Goal: Task Accomplishment & Management: Complete application form

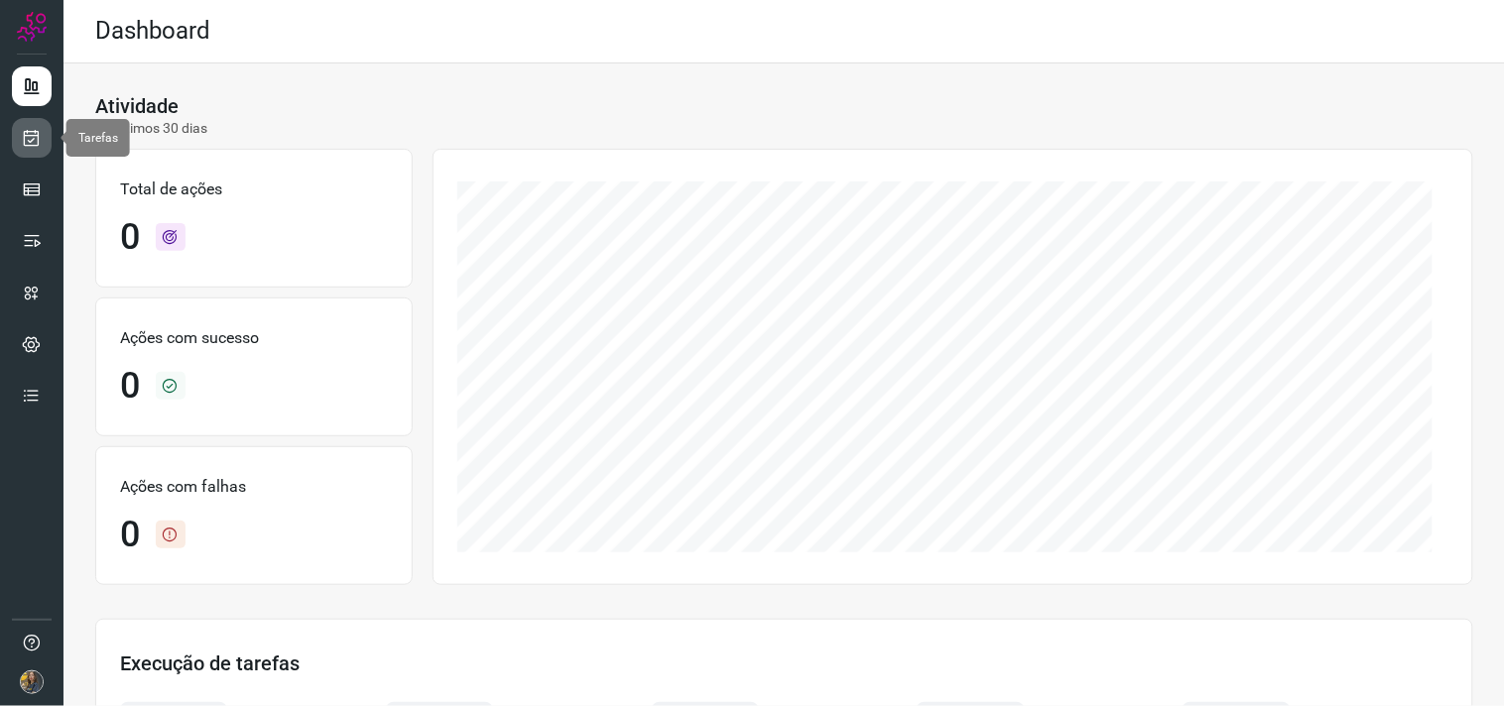
click at [30, 137] on icon at bounding box center [32, 138] width 21 height 20
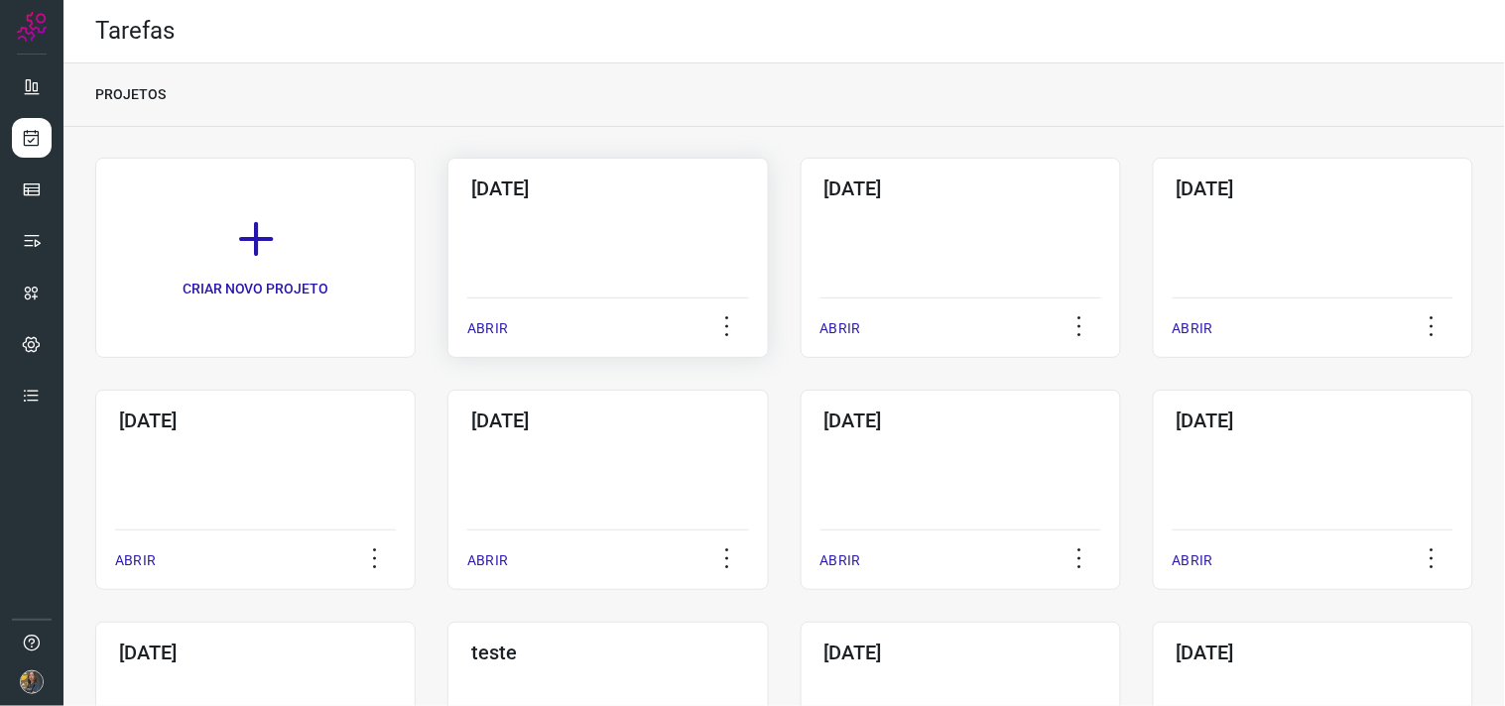
click at [551, 233] on div "17/09/2025 ABRIR" at bounding box center [607, 258] width 320 height 200
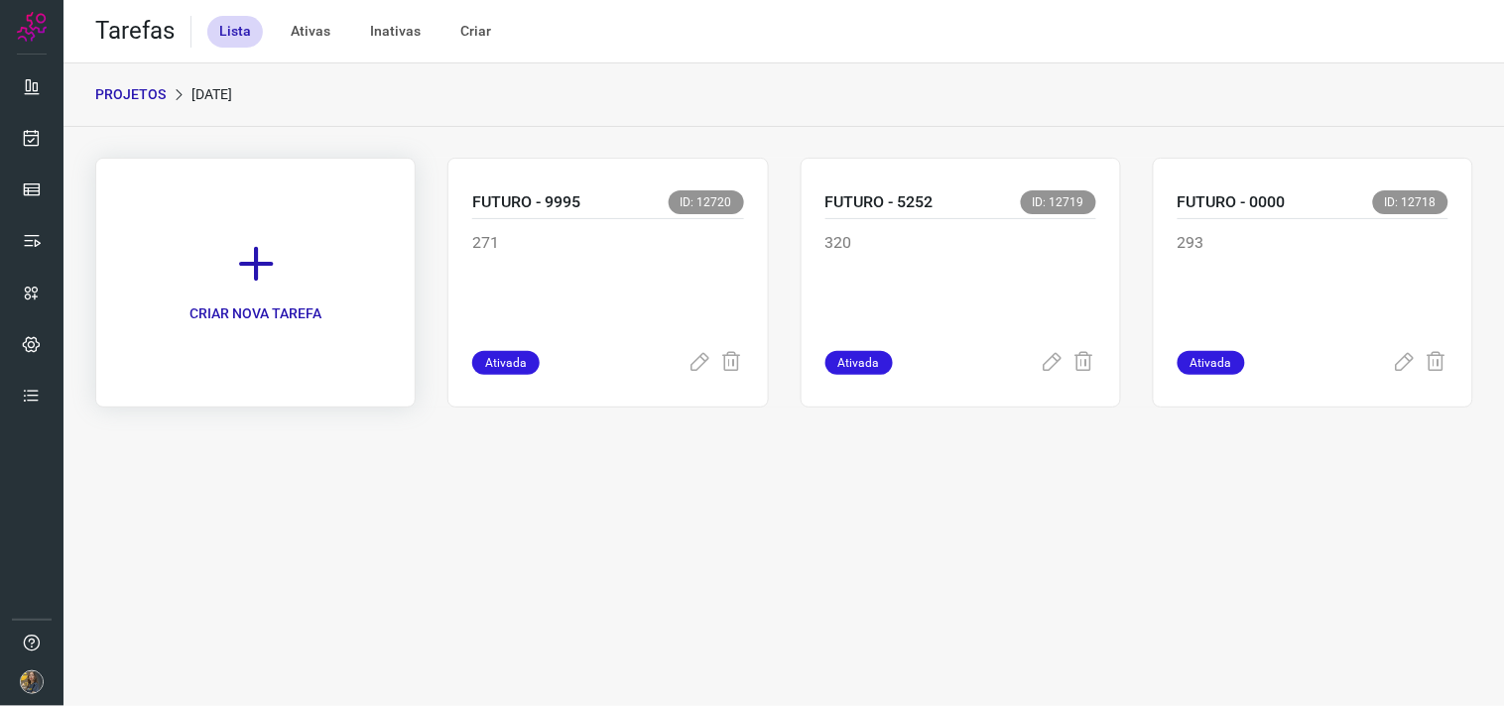
click at [281, 273] on link "CRIAR NOVA TAREFA" at bounding box center [255, 283] width 320 height 250
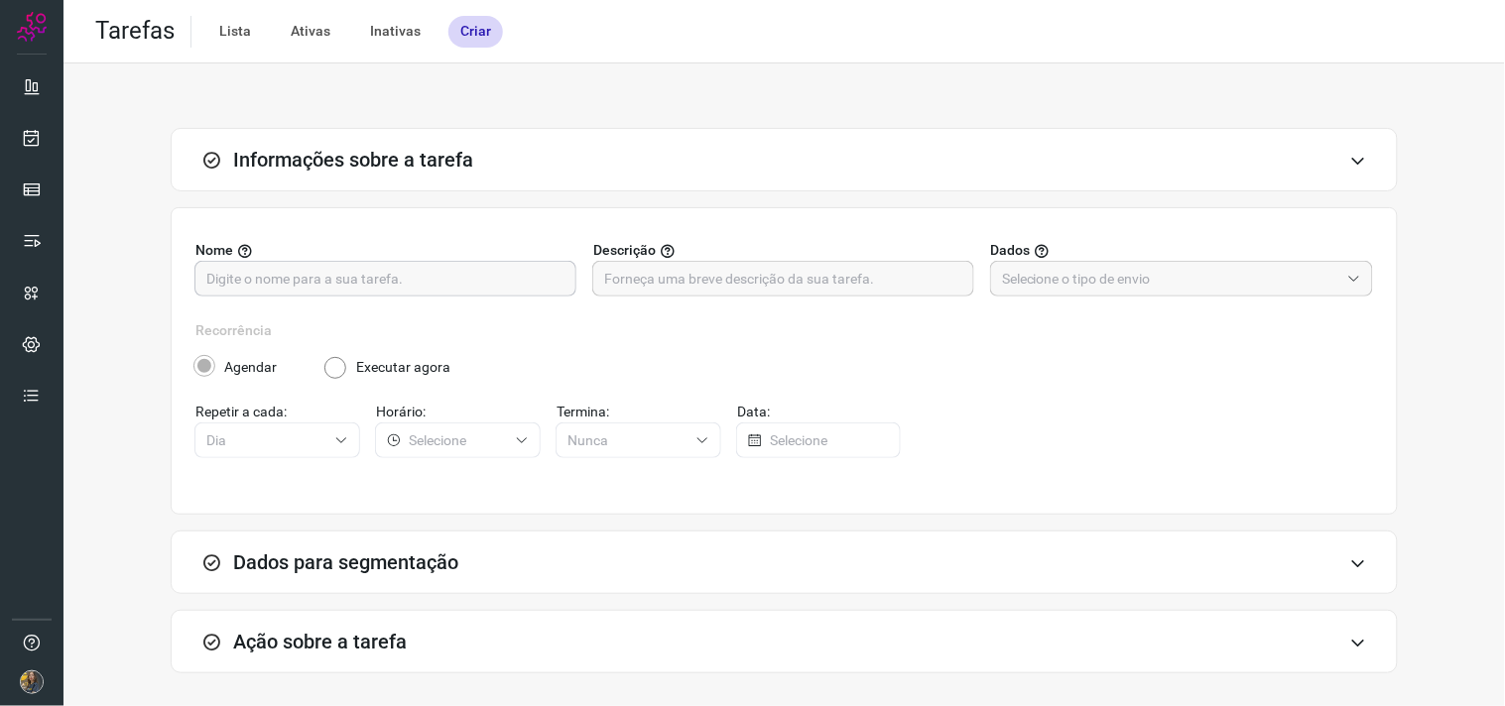
click at [546, 261] on div at bounding box center [385, 279] width 382 height 36
type input "CASHCARD - 0000"
click at [670, 282] on input "text" at bounding box center [783, 279] width 358 height 34
drag, startPoint x: 950, startPoint y: 285, endPoint x: 934, endPoint y: 288, distance: 16.1
click at [950, 285] on input "text" at bounding box center [783, 279] width 358 height 34
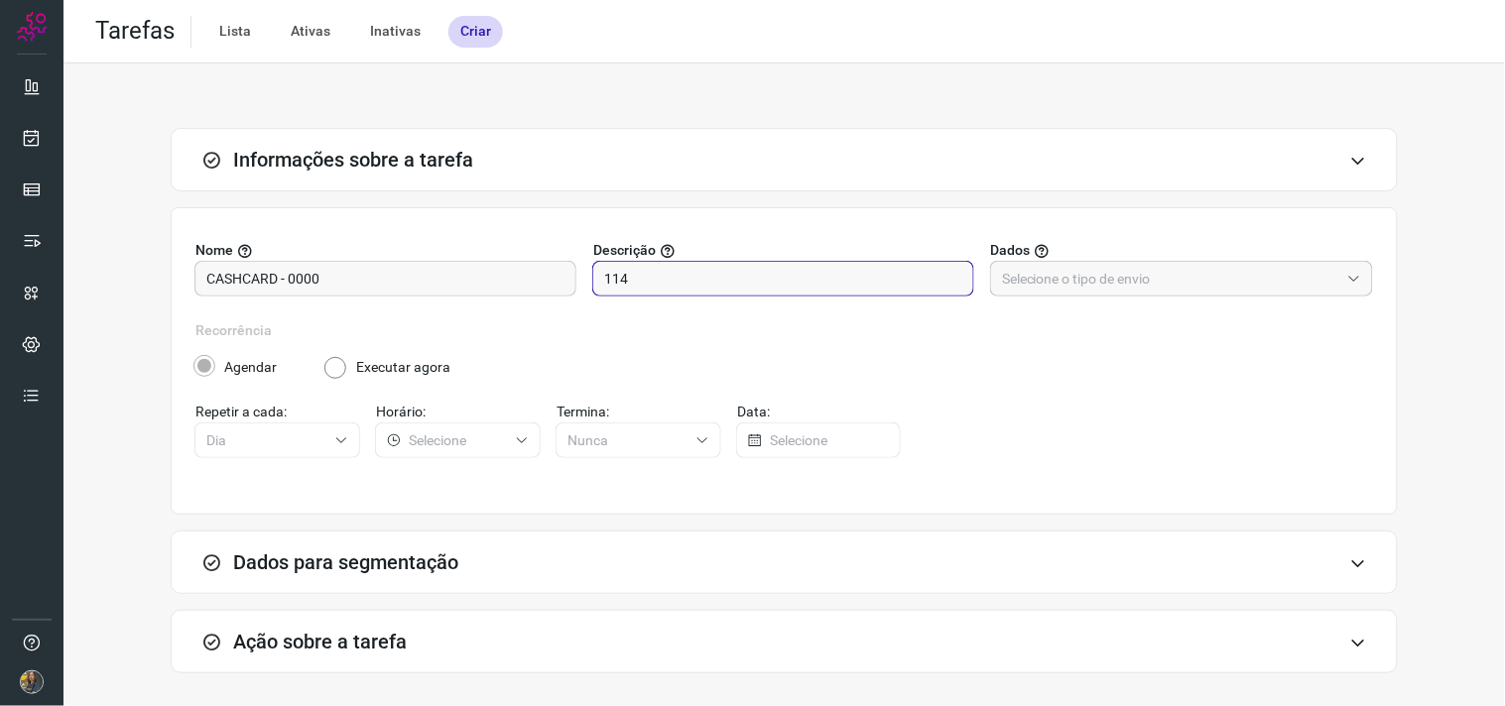
type input "114"
click at [1089, 268] on input "text" at bounding box center [1170, 279] width 337 height 34
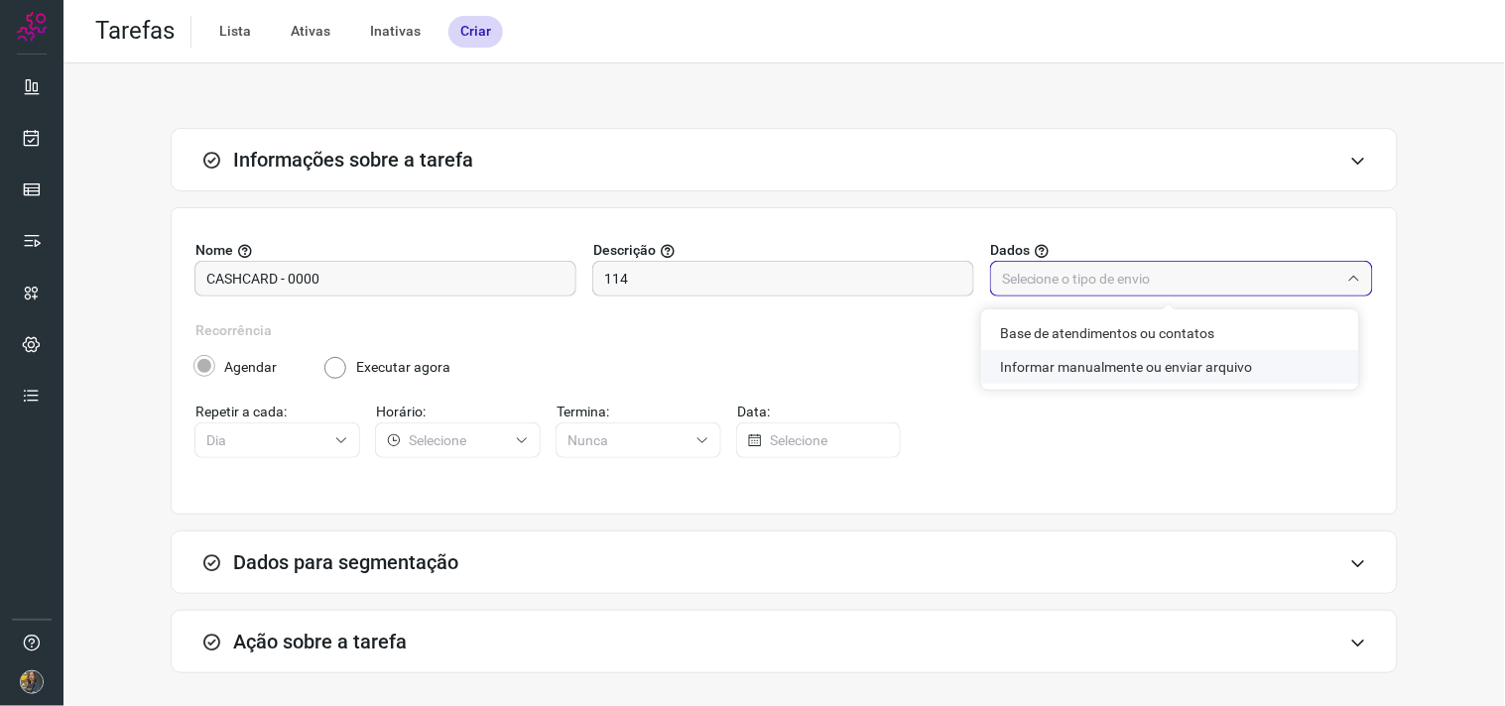
click at [1093, 361] on li "Informar manualmente ou enviar arquivo" at bounding box center [1170, 367] width 378 height 34
type input "Informar manualmente ou enviar arquivo"
radio input "false"
radio input "true"
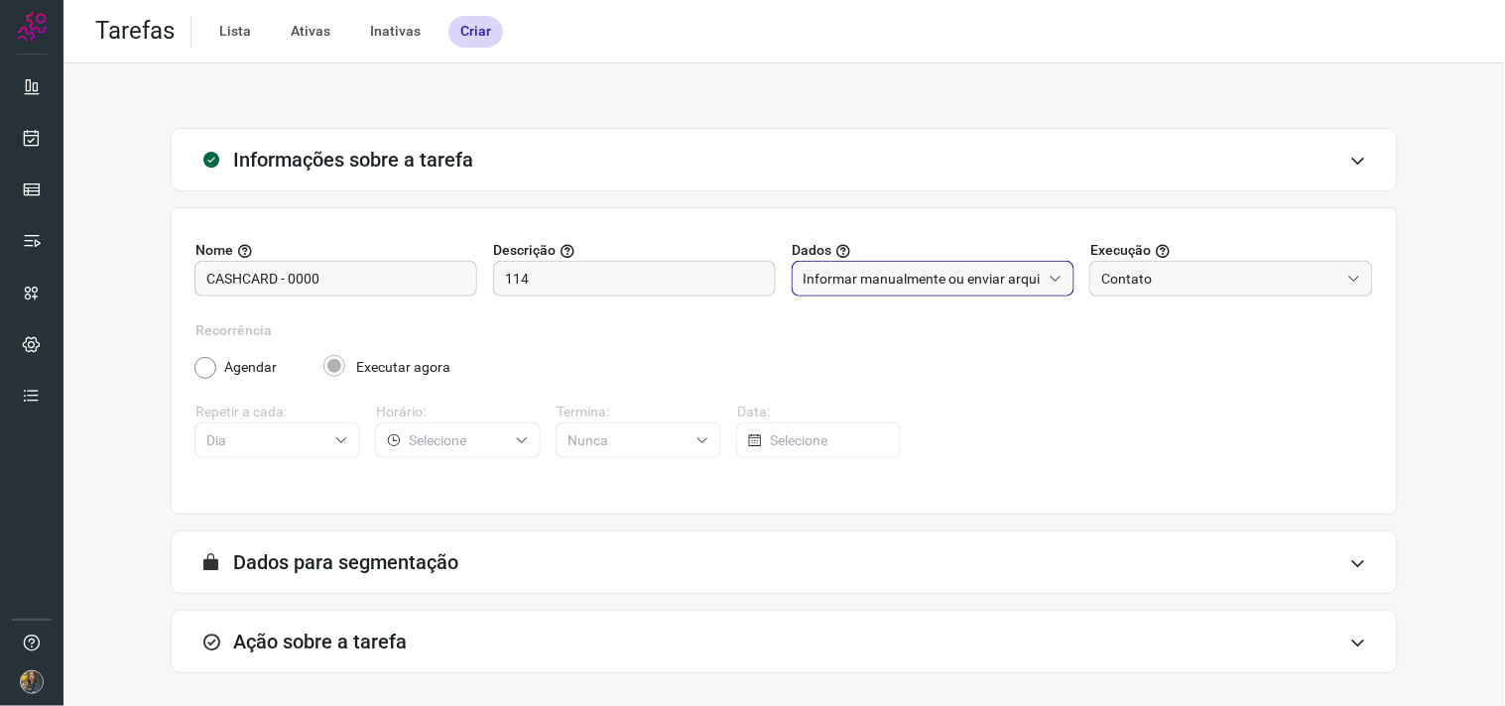
scroll to position [81, 0]
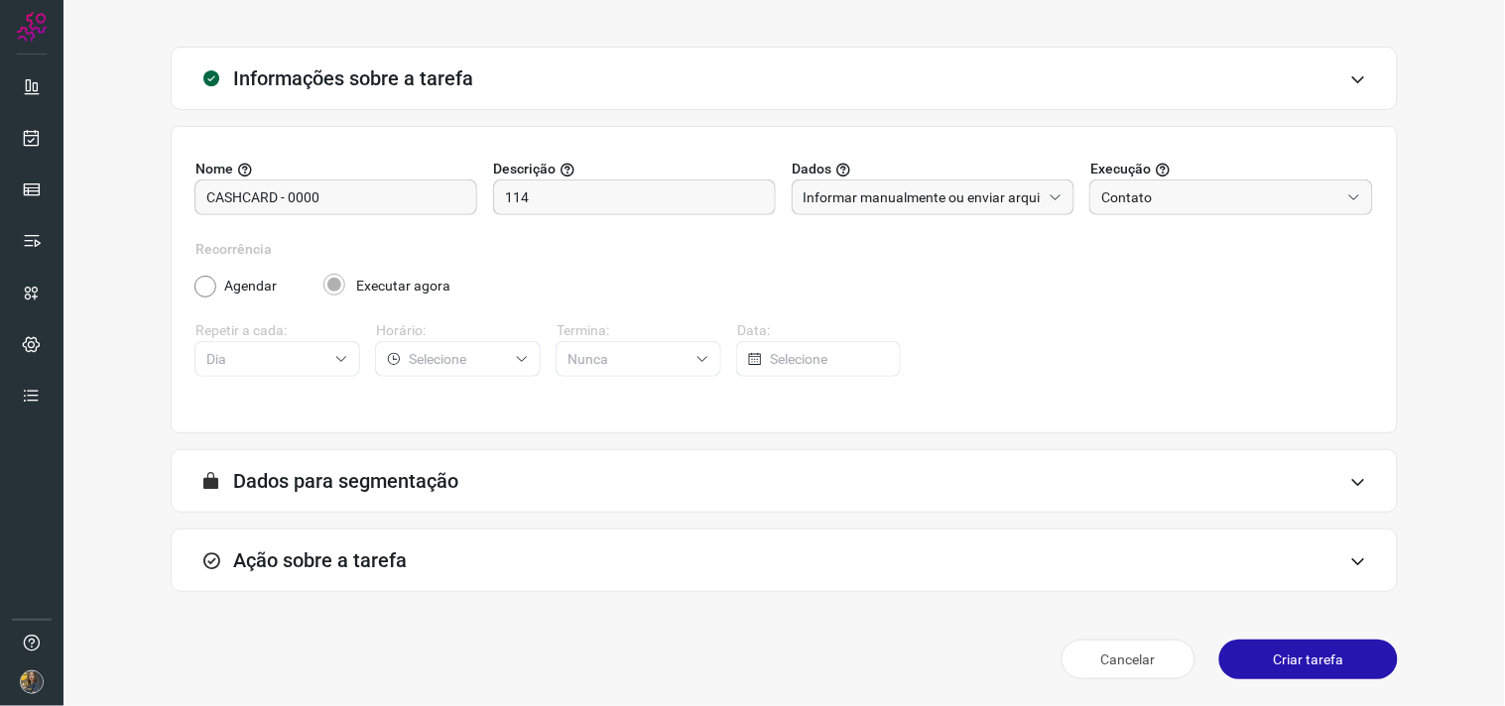
click at [938, 555] on div "Ação sobre a tarefa" at bounding box center [784, 560] width 1227 height 63
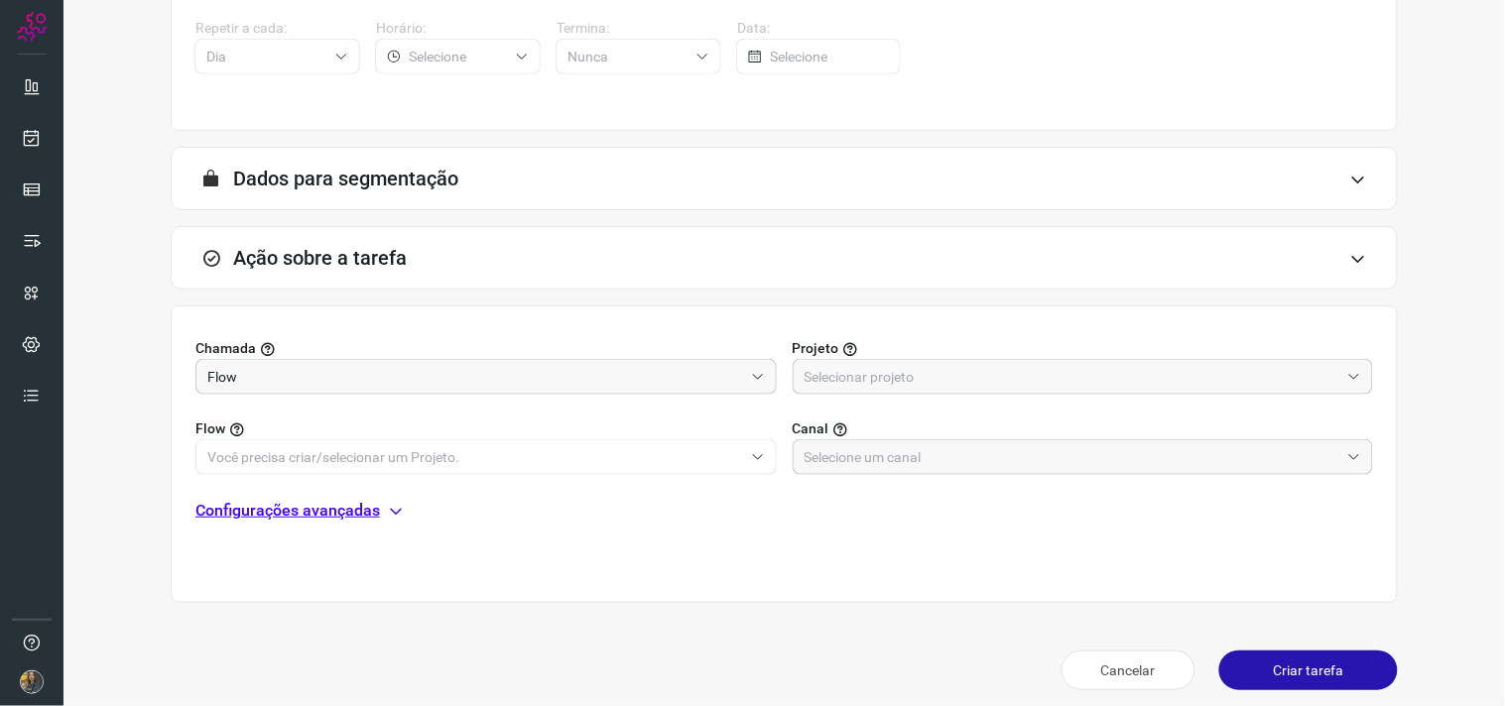
scroll to position [395, 0]
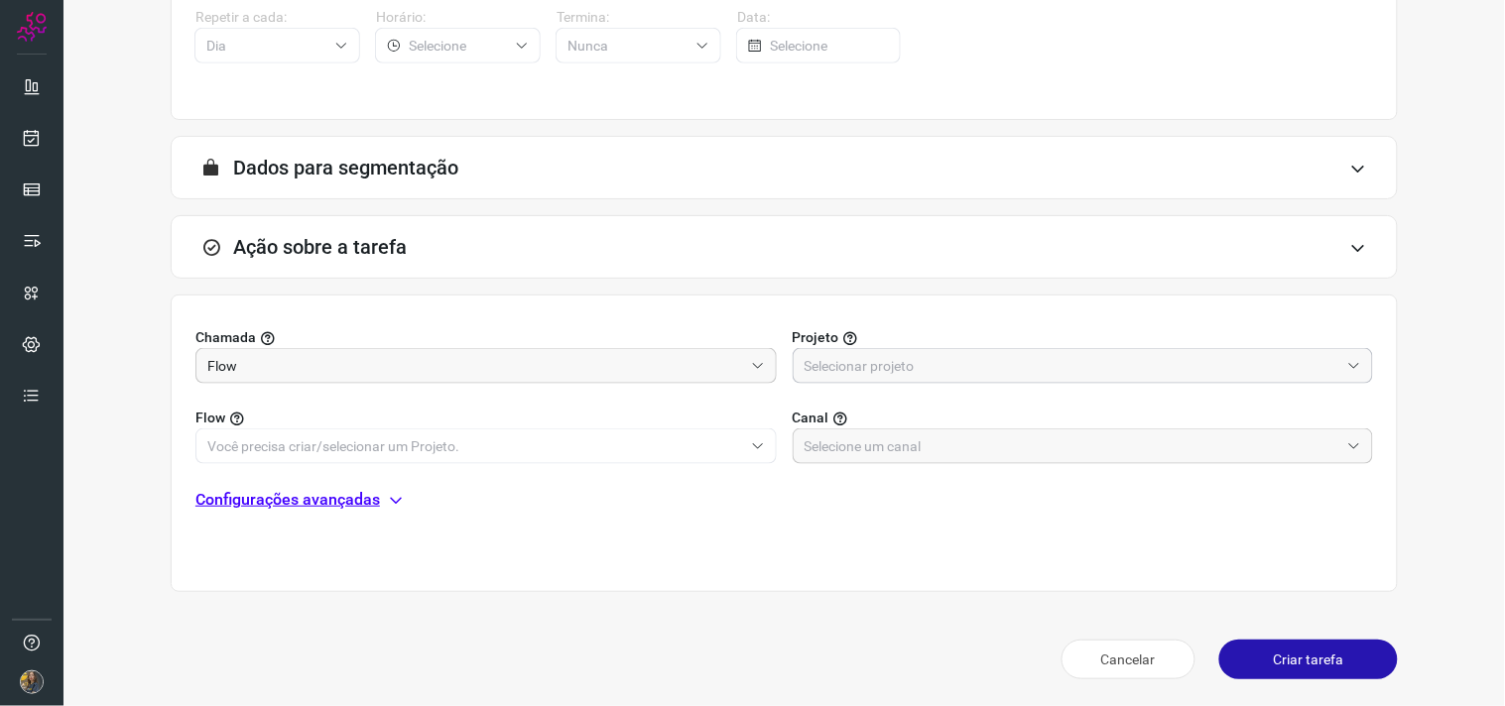
click at [982, 375] on input "text" at bounding box center [1072, 366] width 536 height 34
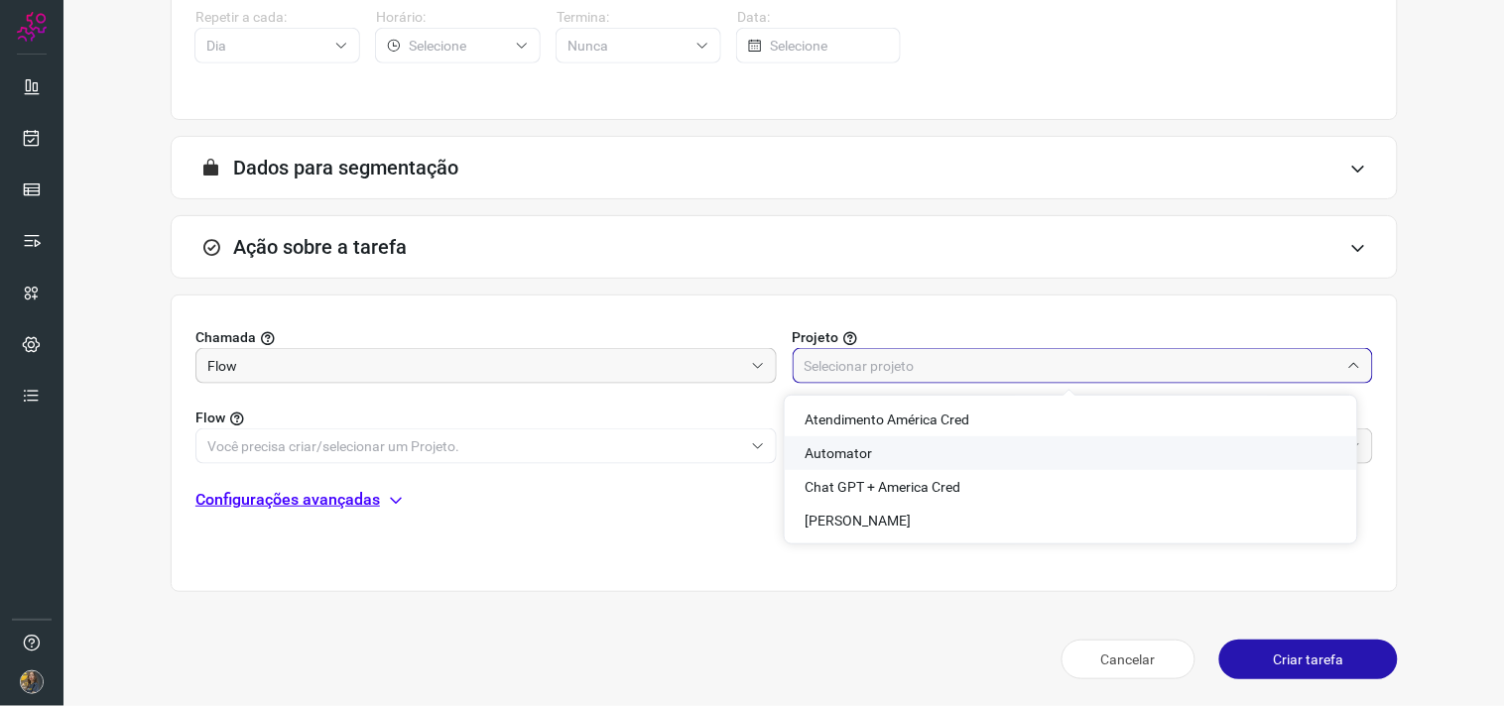
click at [903, 447] on li "Automator" at bounding box center [1071, 453] width 572 height 34
type input "Automator"
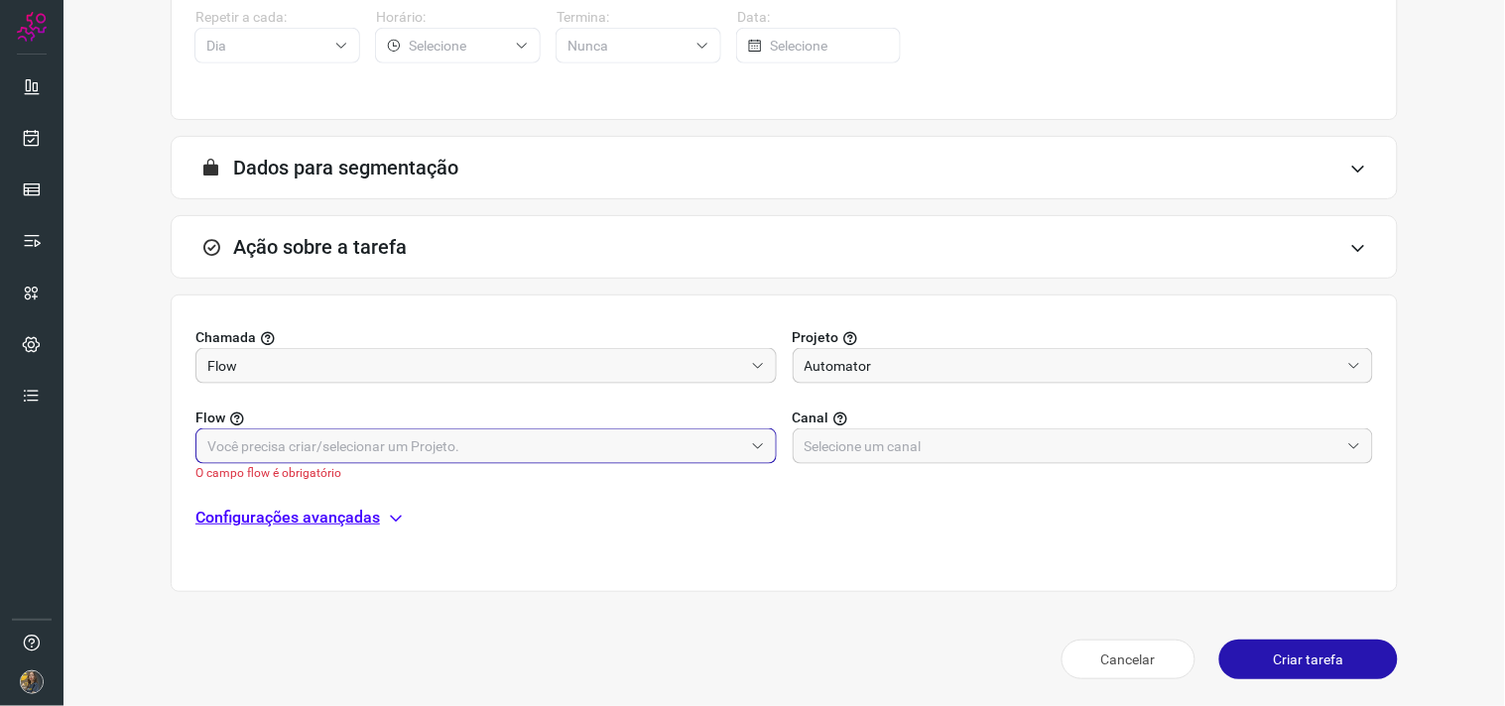
click at [628, 429] on input "text" at bounding box center [475, 446] width 536 height 34
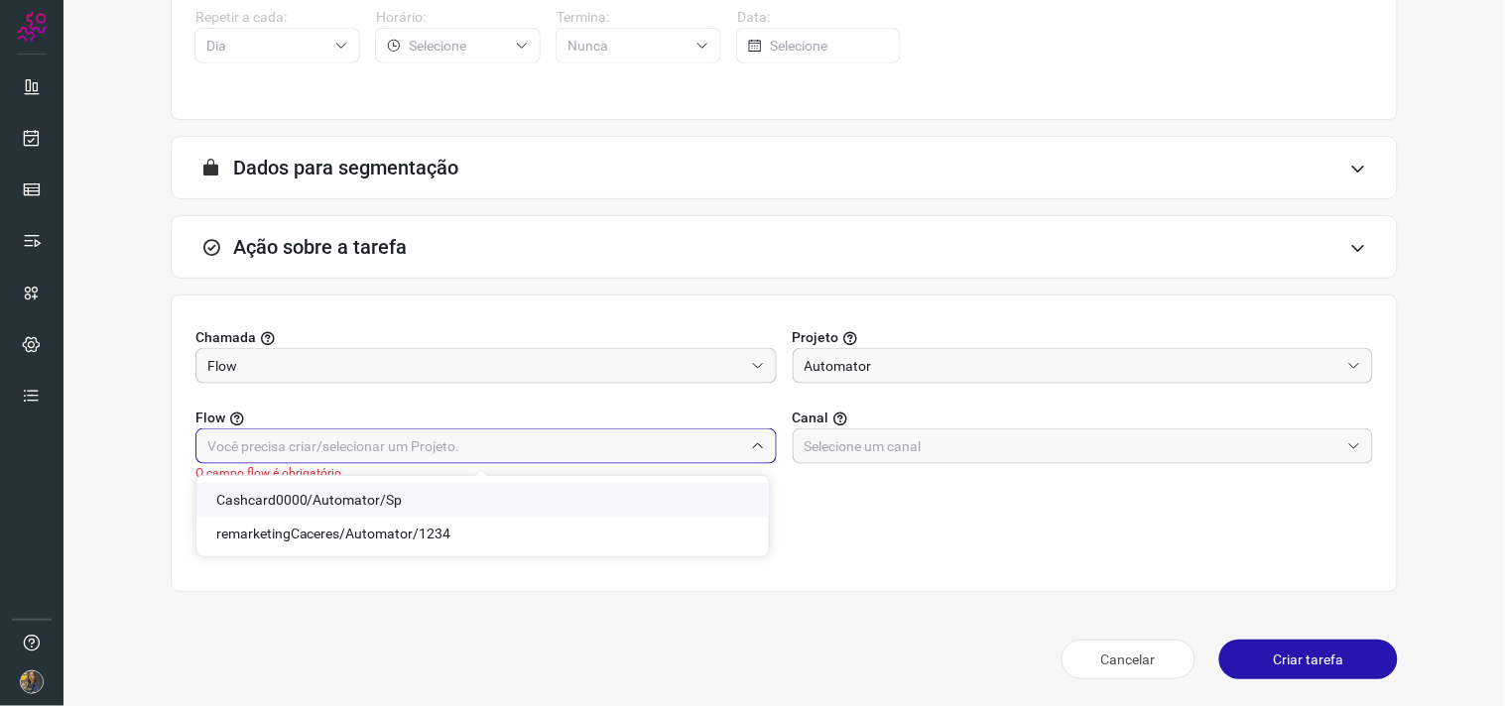
click at [390, 492] on span "Cashcard0000/Automator/Sp" at bounding box center [309, 500] width 186 height 16
type input "Cashcard0000/Automator/Sp"
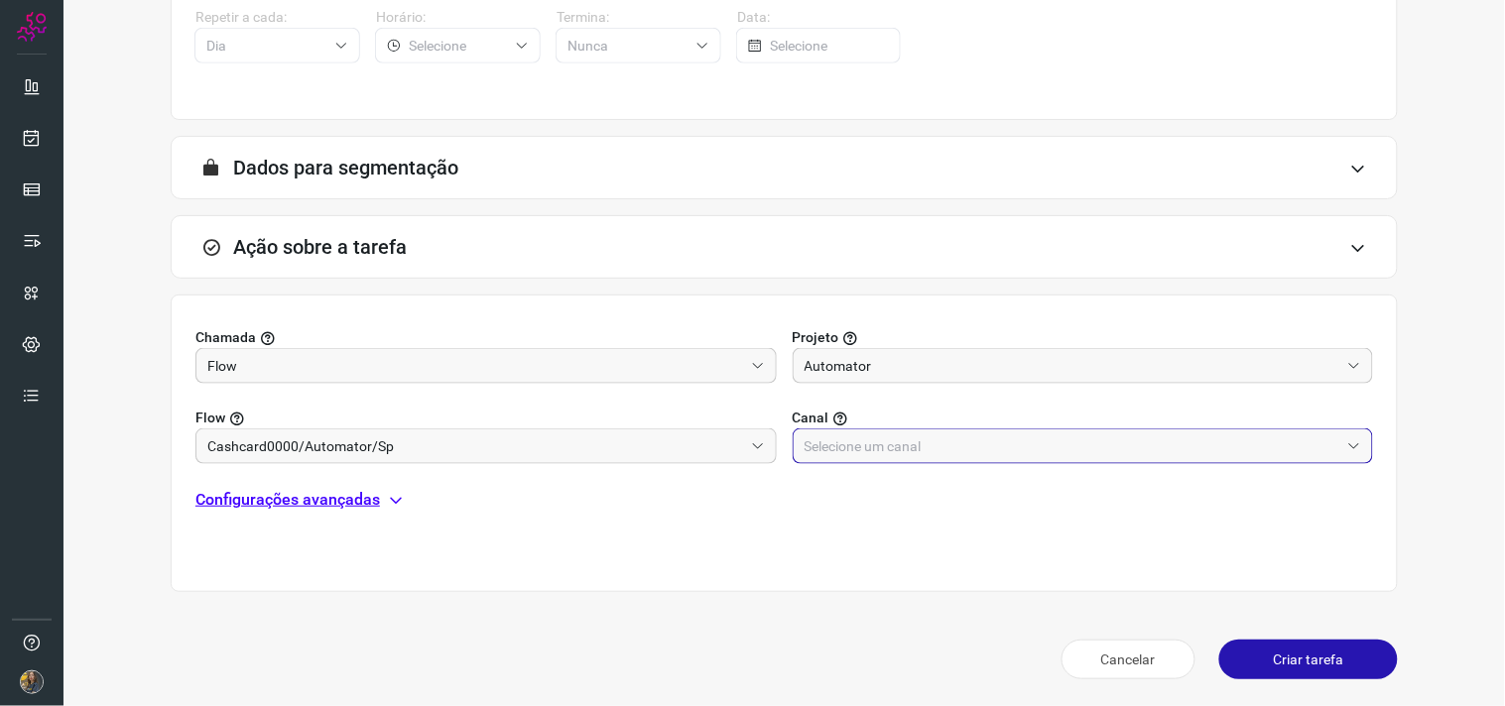
click at [927, 442] on input "text" at bounding box center [1072, 446] width 536 height 34
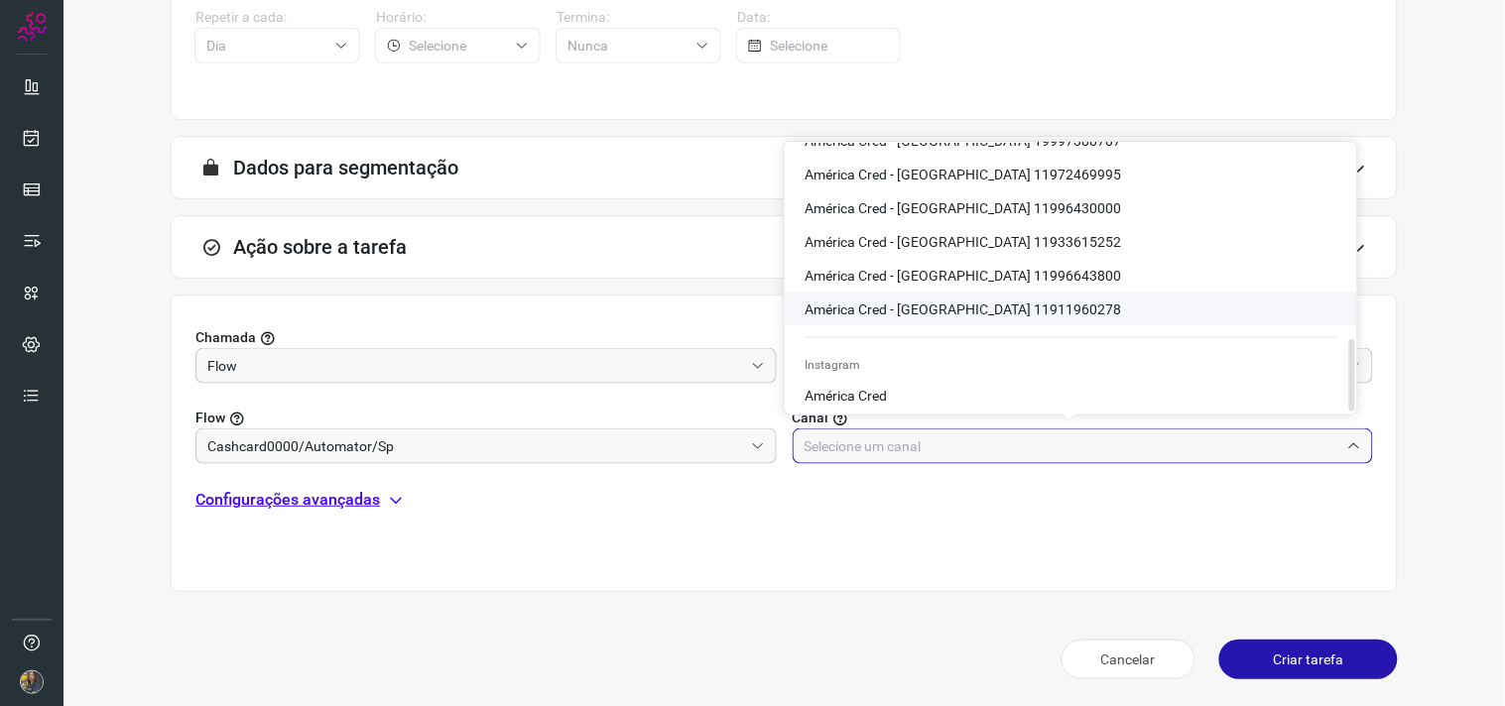
scroll to position [719, 0]
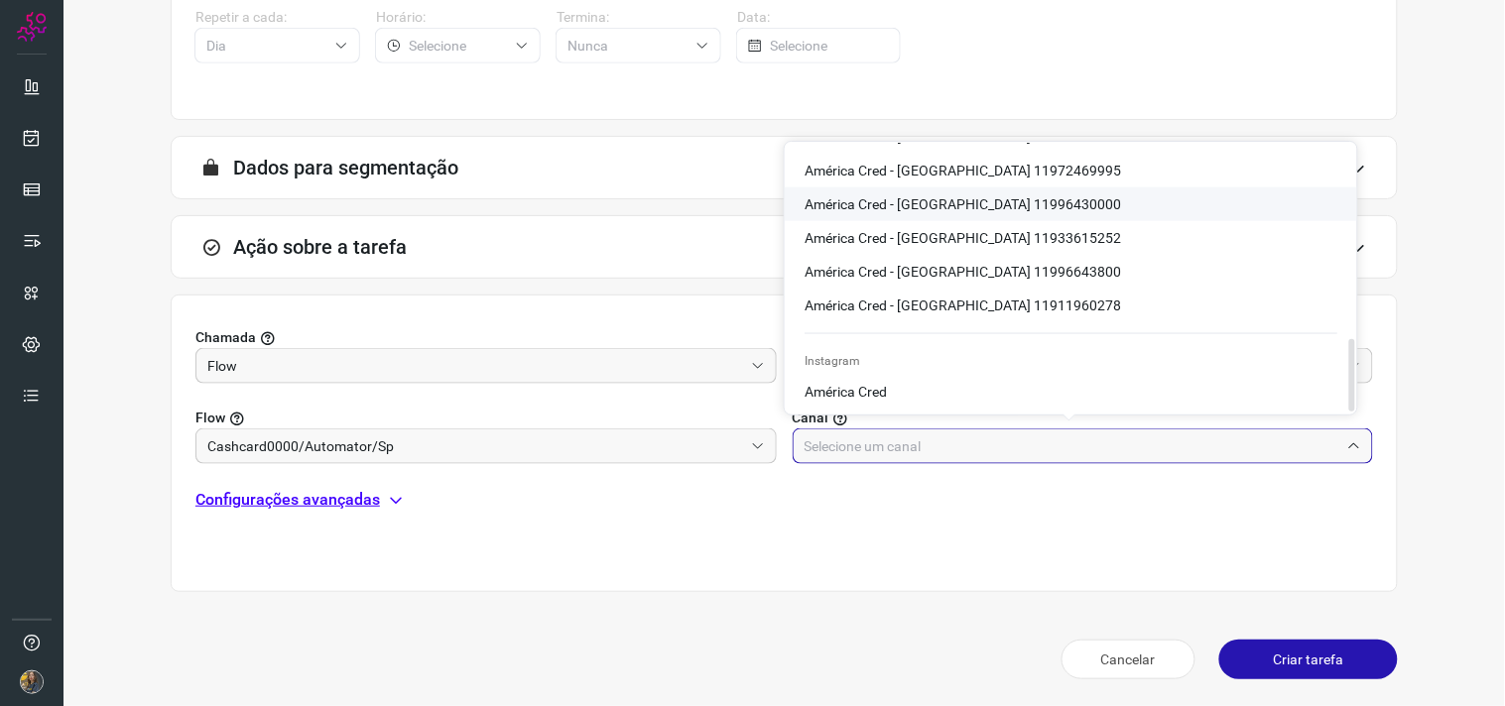
click at [984, 203] on span "América Cred - São Paulo 11996430000" at bounding box center [962, 204] width 316 height 16
type input "América Cred - São Paulo 11996430000"
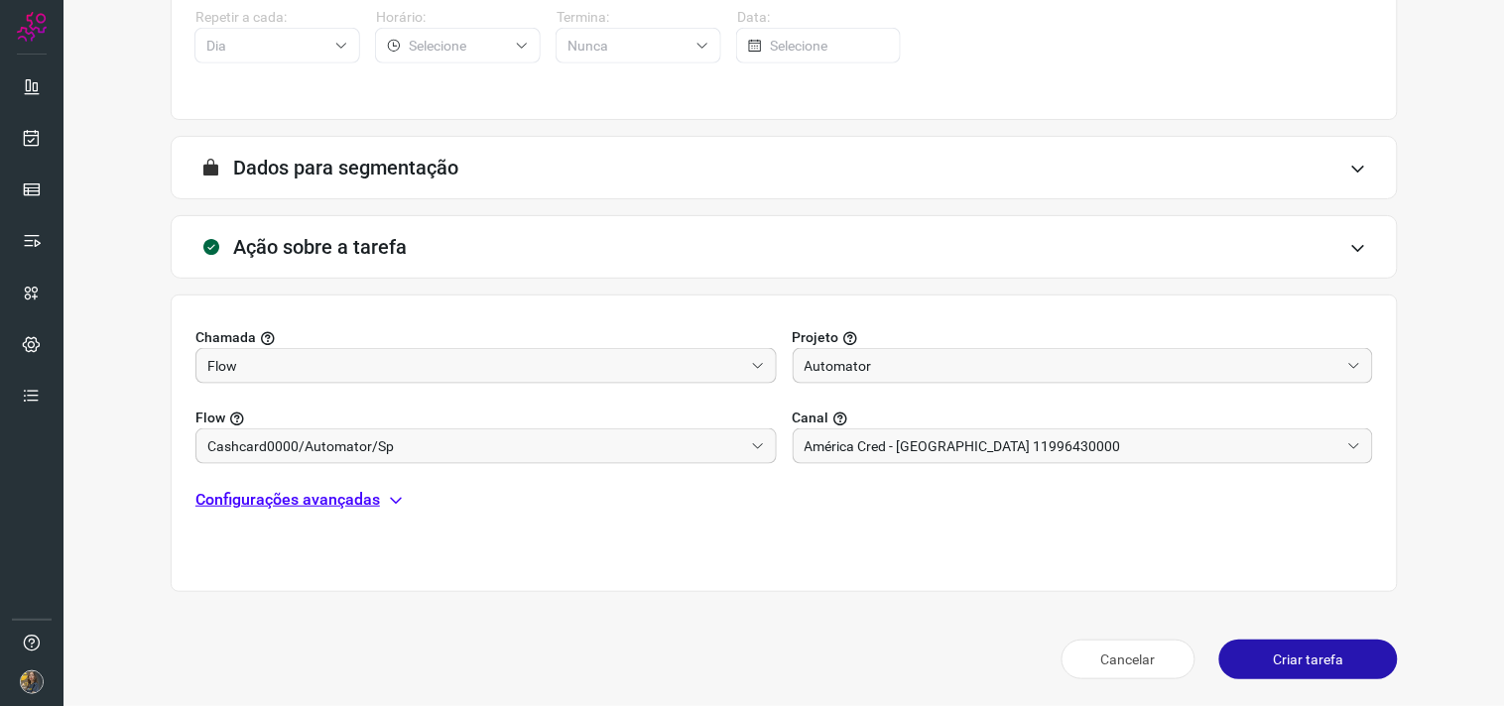
click at [291, 509] on p "Configurações avançadas" at bounding box center [287, 500] width 184 height 24
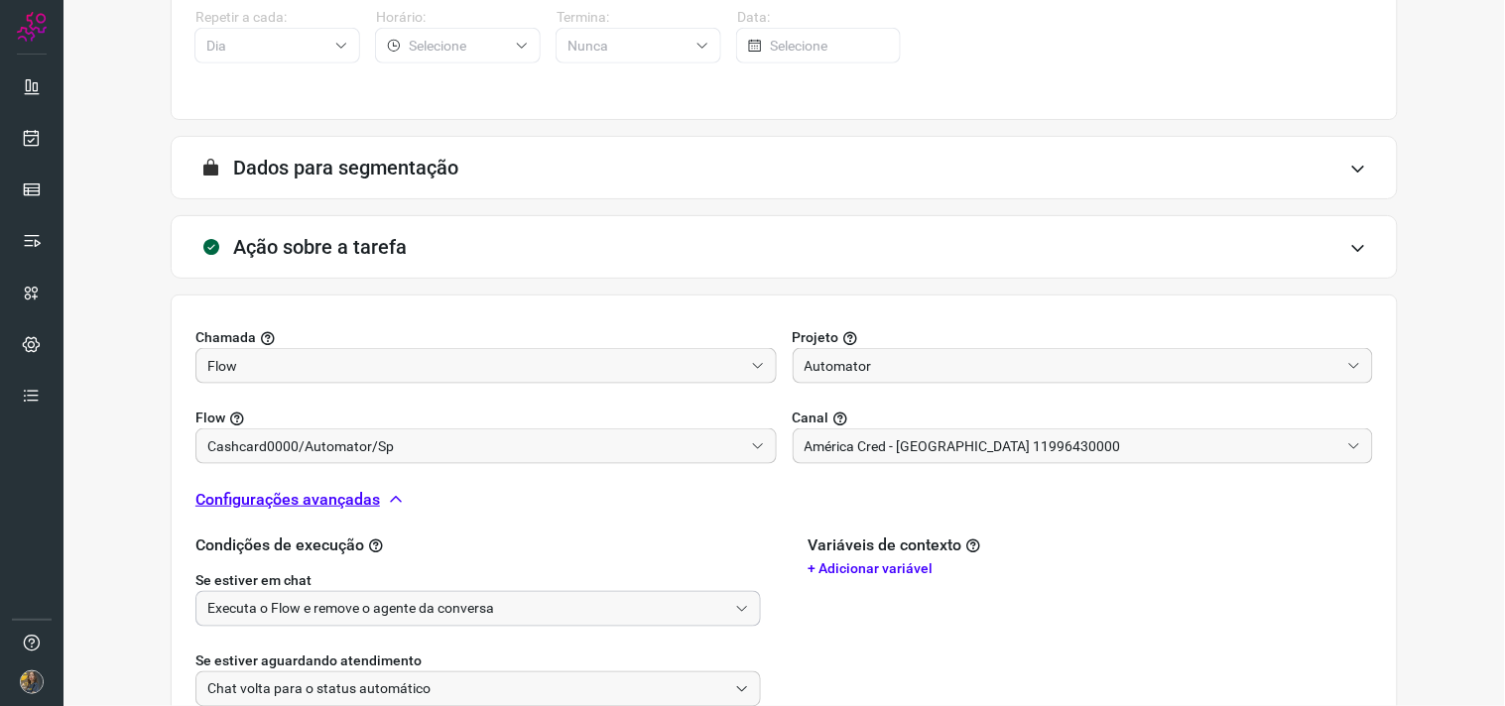
click at [312, 600] on input "Executa o Flow e remove o agente da conversa" at bounding box center [467, 609] width 520 height 34
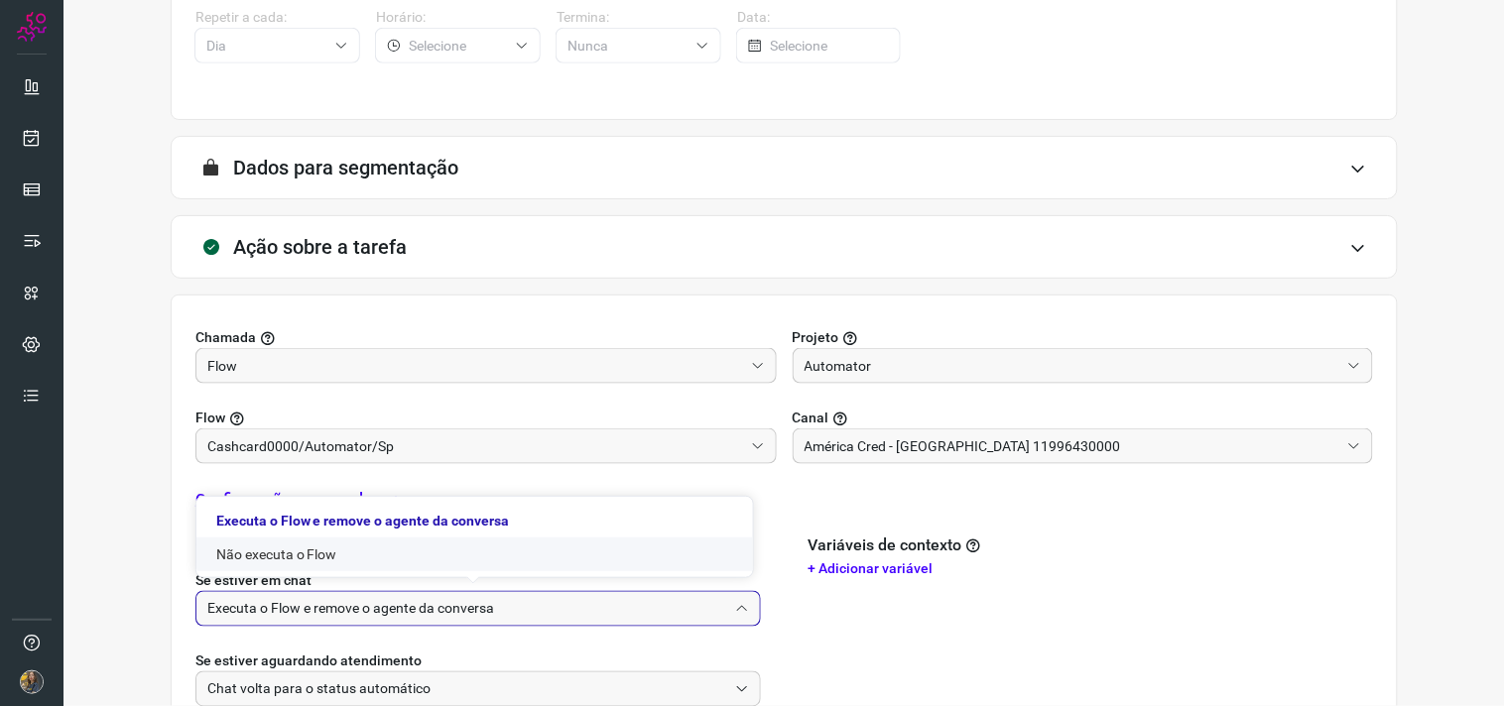
click at [283, 552] on li "Não executa o Flow" at bounding box center [474, 555] width 556 height 34
type input "Não executa o Flow"
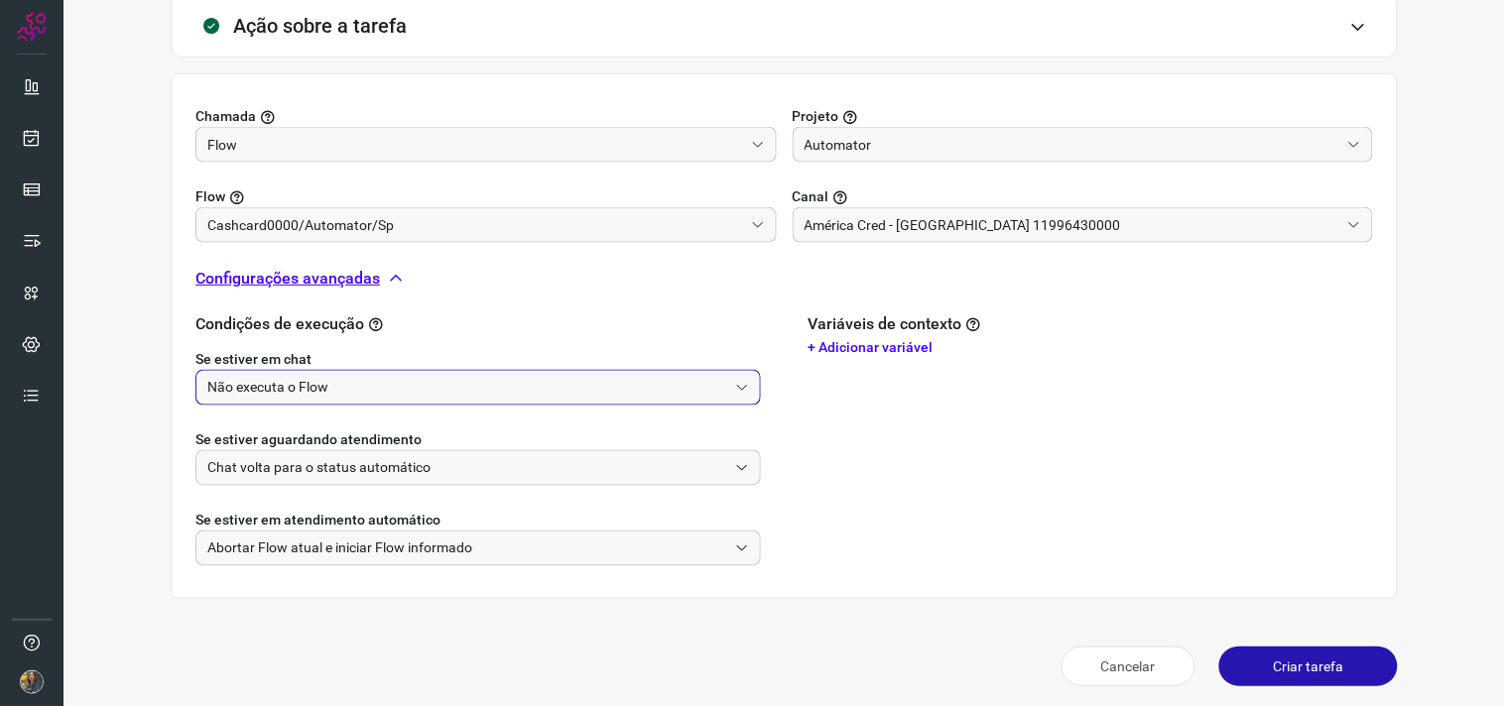
scroll to position [623, 0]
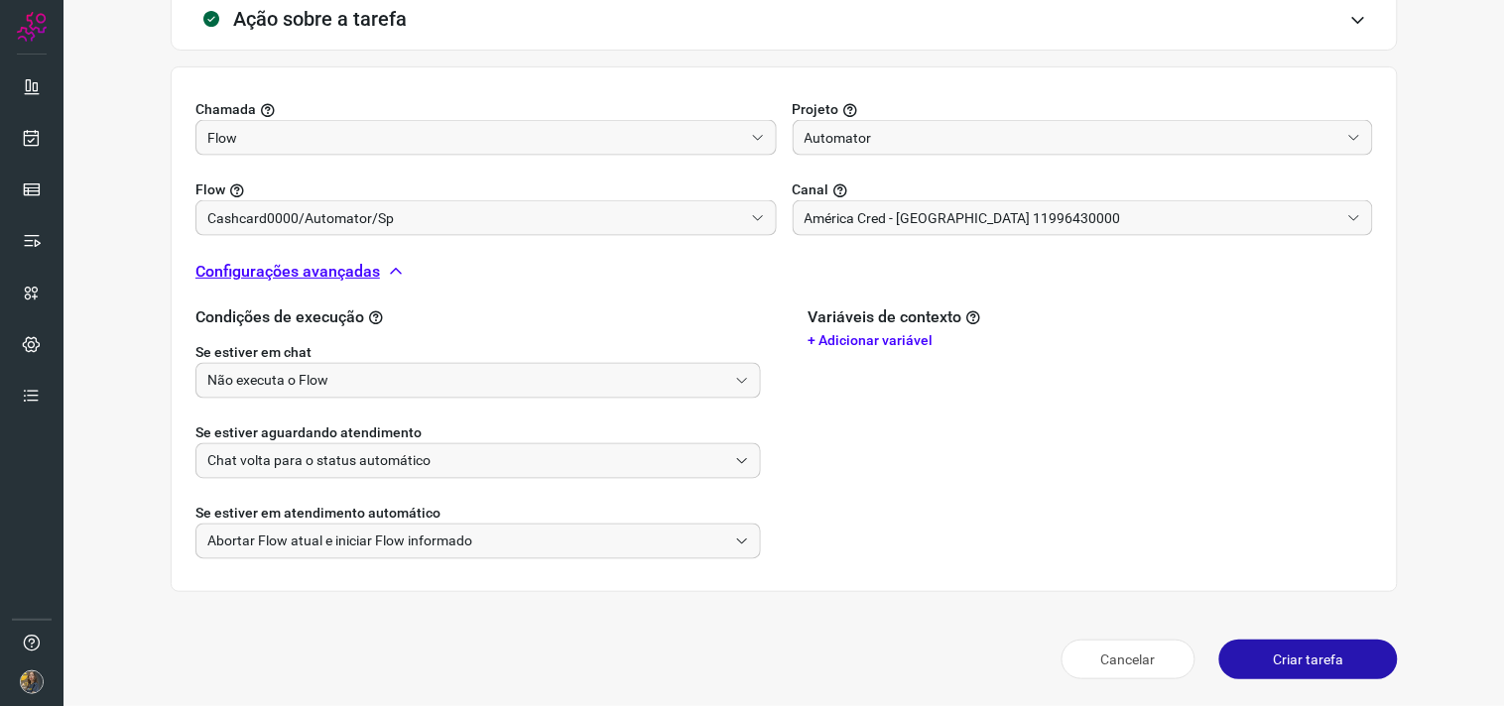
click at [1244, 658] on button "Criar tarefa" at bounding box center [1308, 660] width 179 height 40
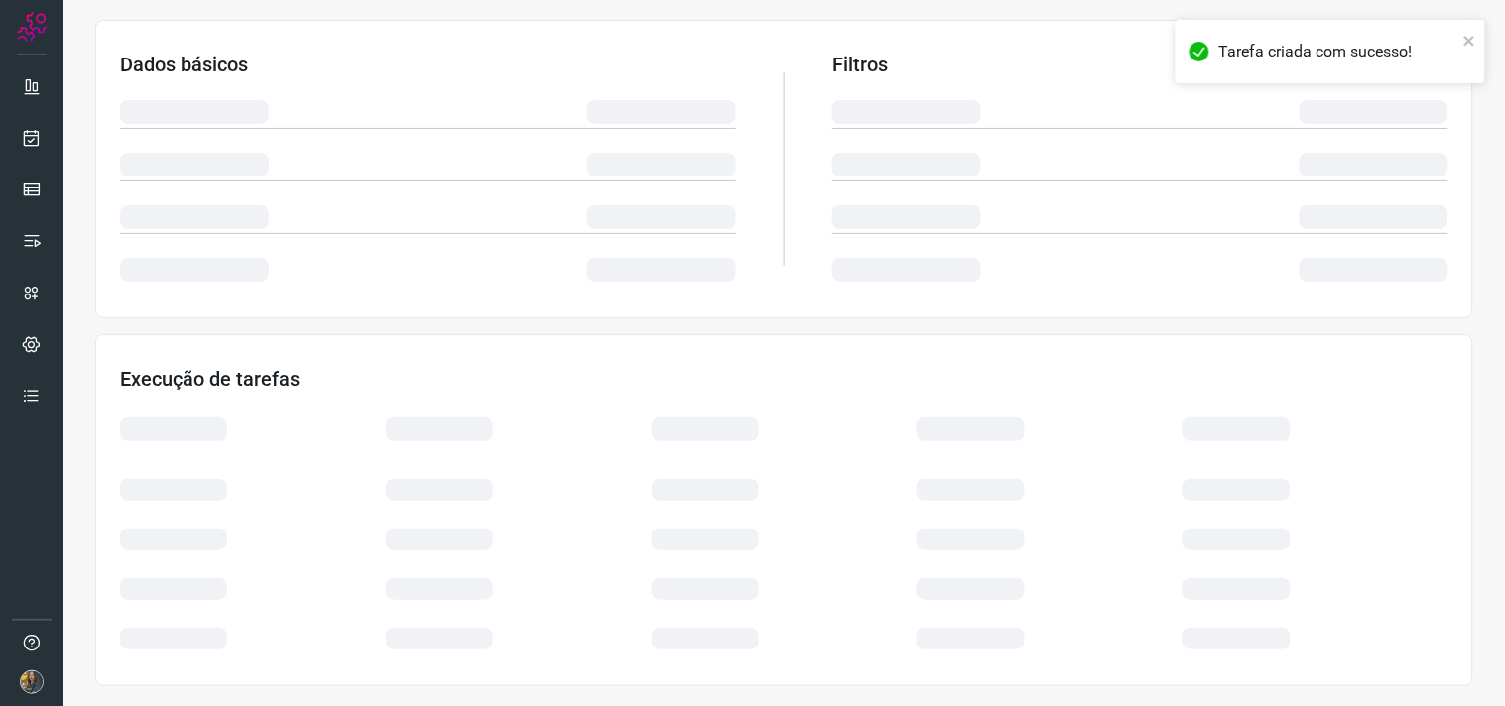
scroll to position [318, 0]
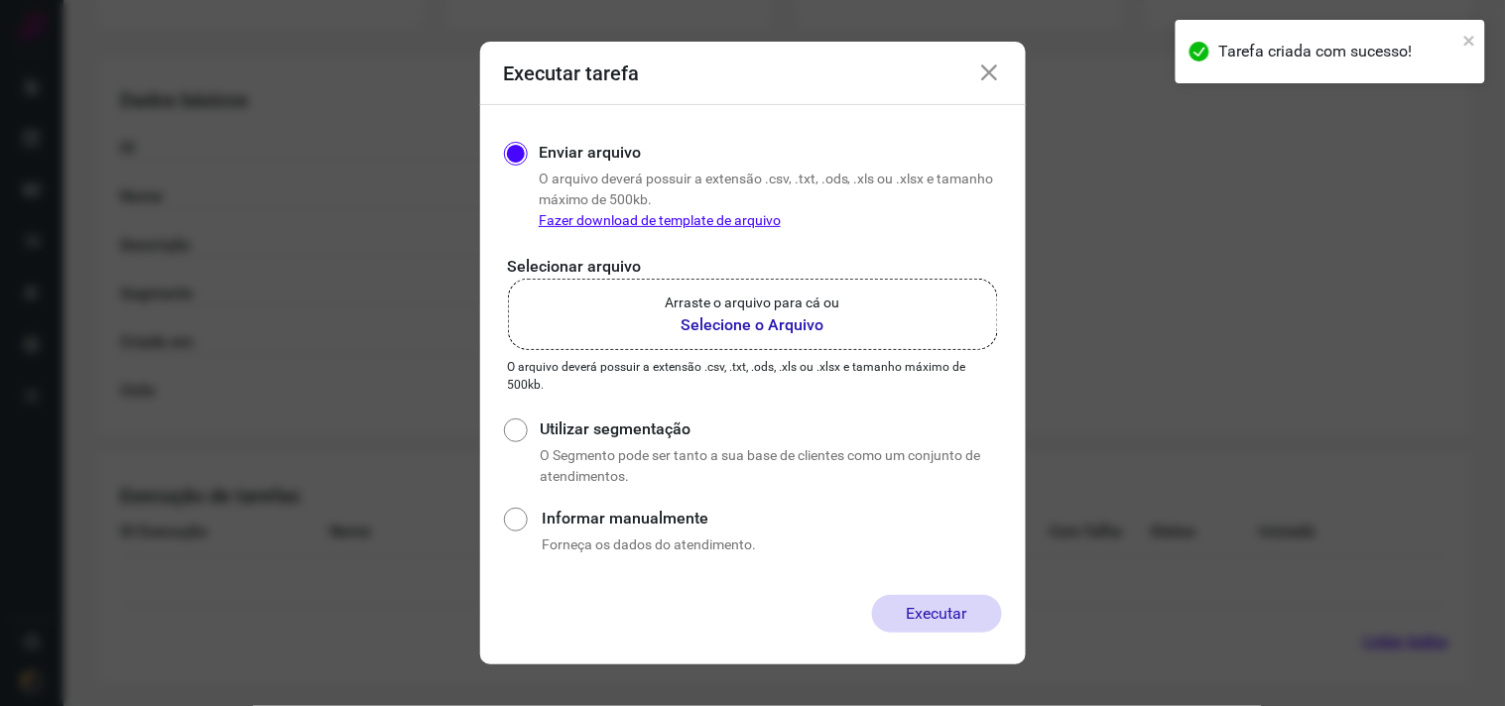
click at [855, 313] on label "Arraste o arquivo para cá ou Selecione o Arquivo" at bounding box center [753, 314] width 490 height 71
click at [0, 0] on input "Arraste o arquivo para cá ou Selecione o Arquivo" at bounding box center [0, 0] width 0 height 0
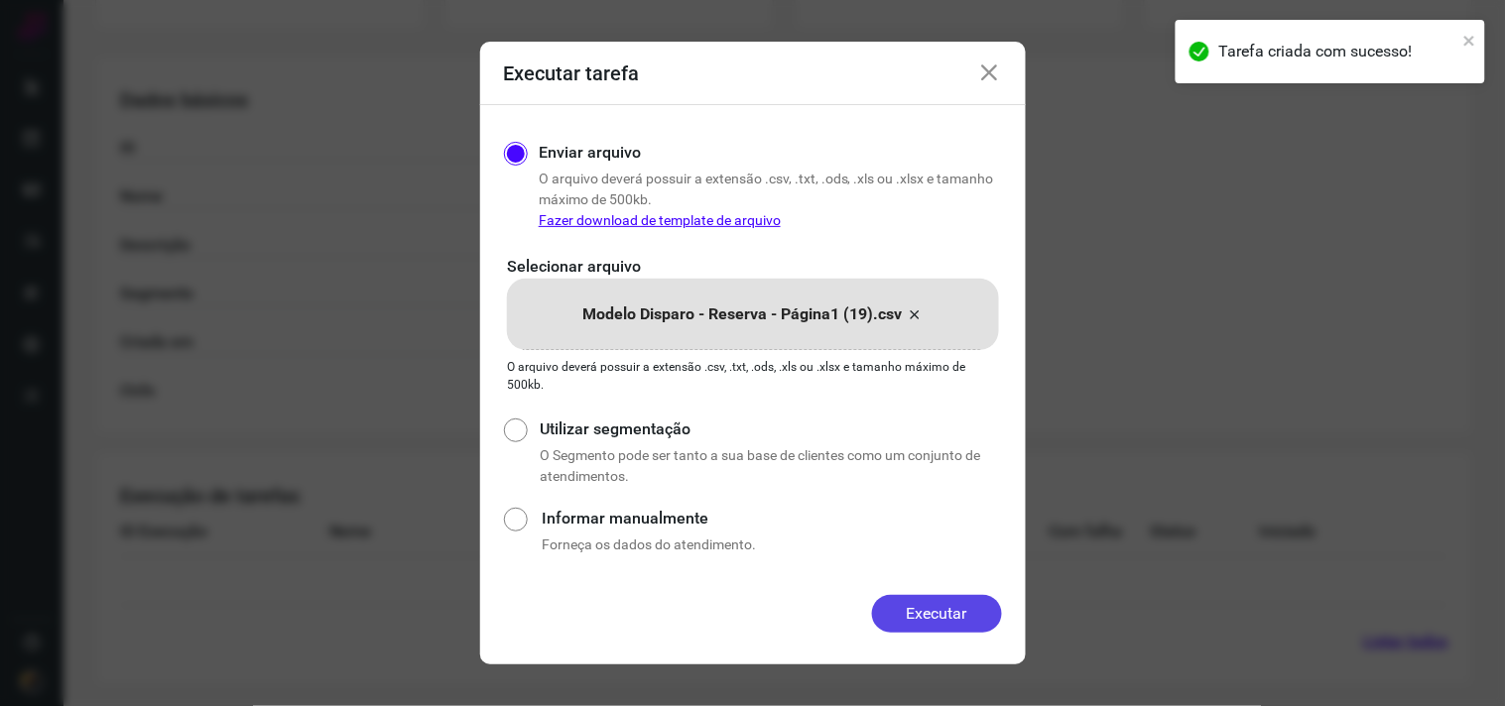
click at [923, 597] on button "Executar" at bounding box center [937, 614] width 130 height 38
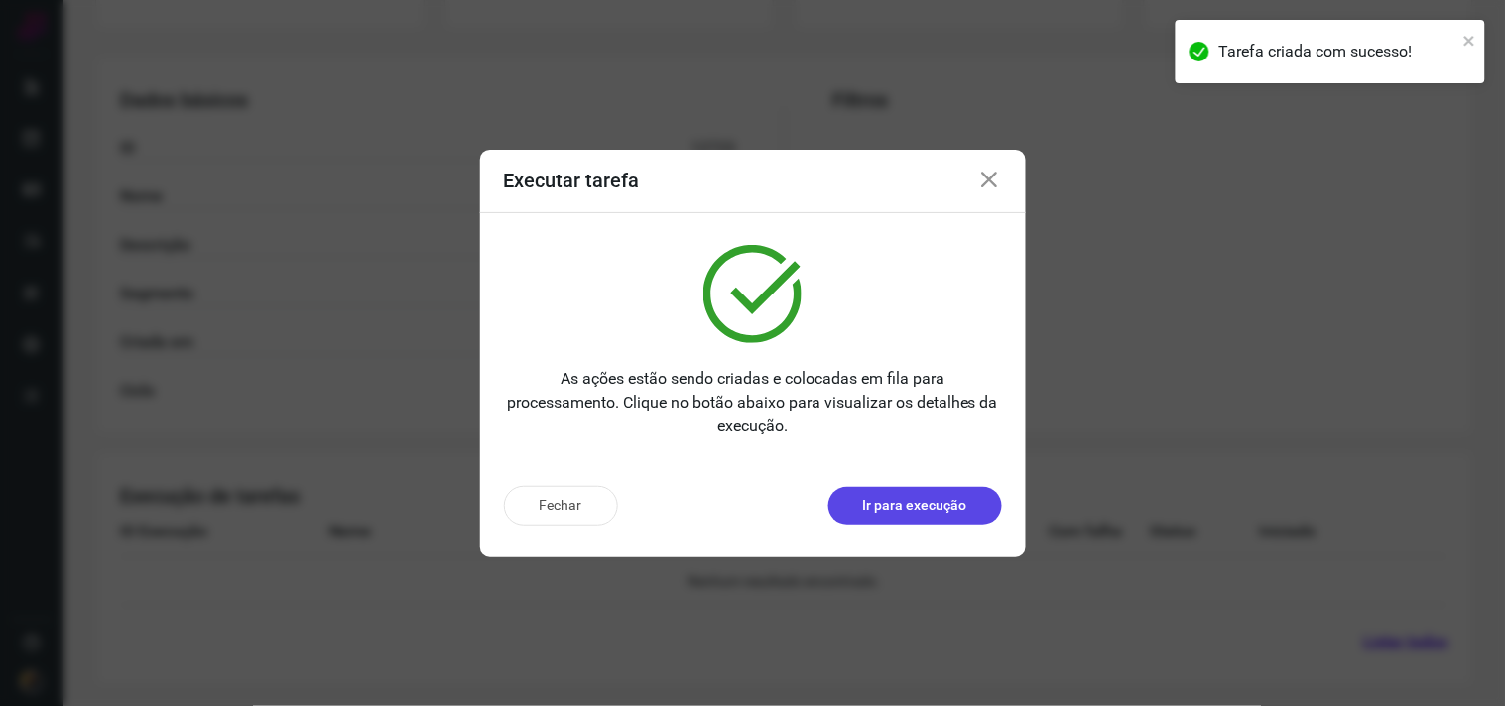
click at [933, 516] on p "Ir para execução" at bounding box center [915, 505] width 104 height 21
